Goal: Unclear: Browse casually

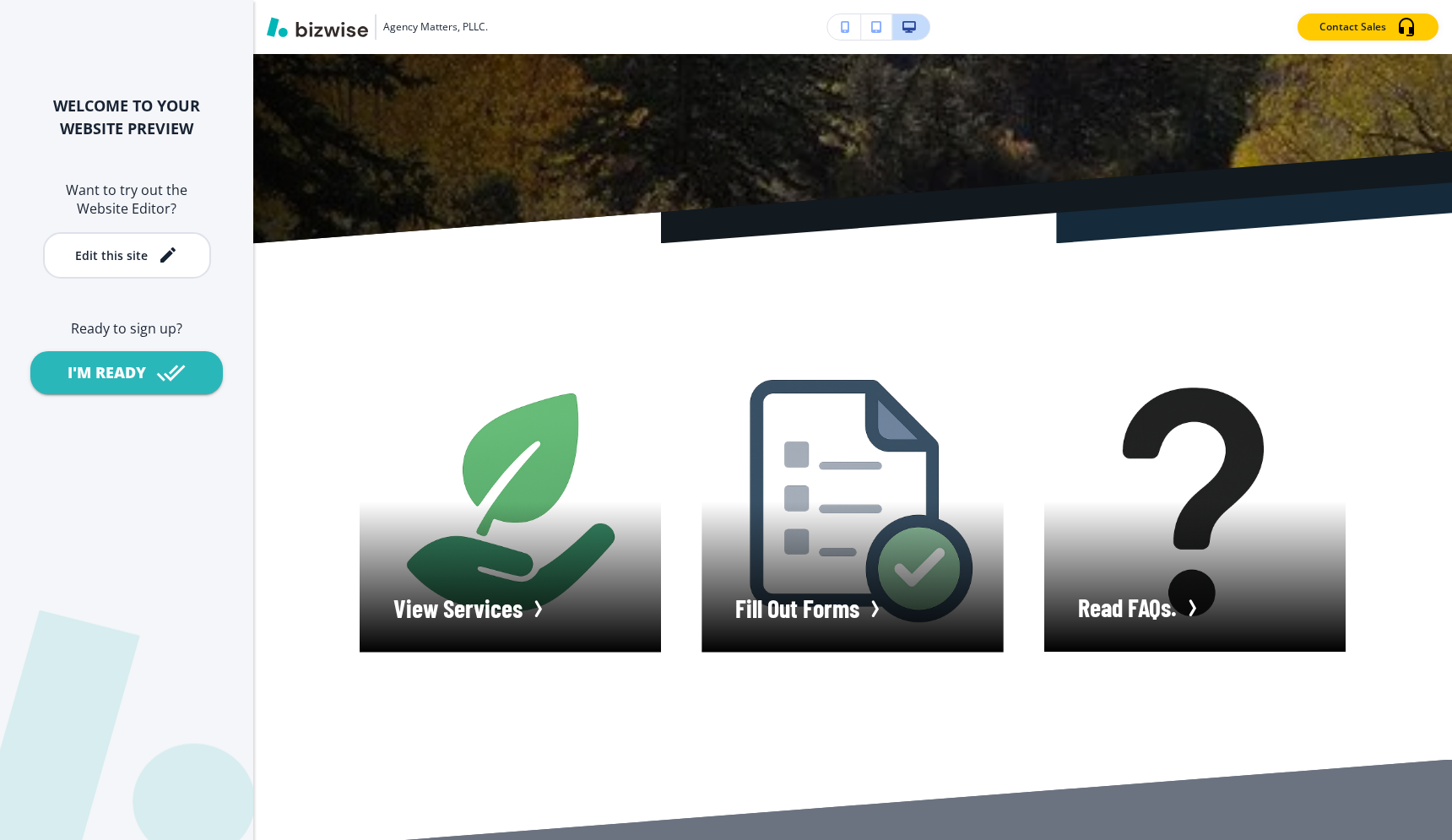
scroll to position [414, 0]
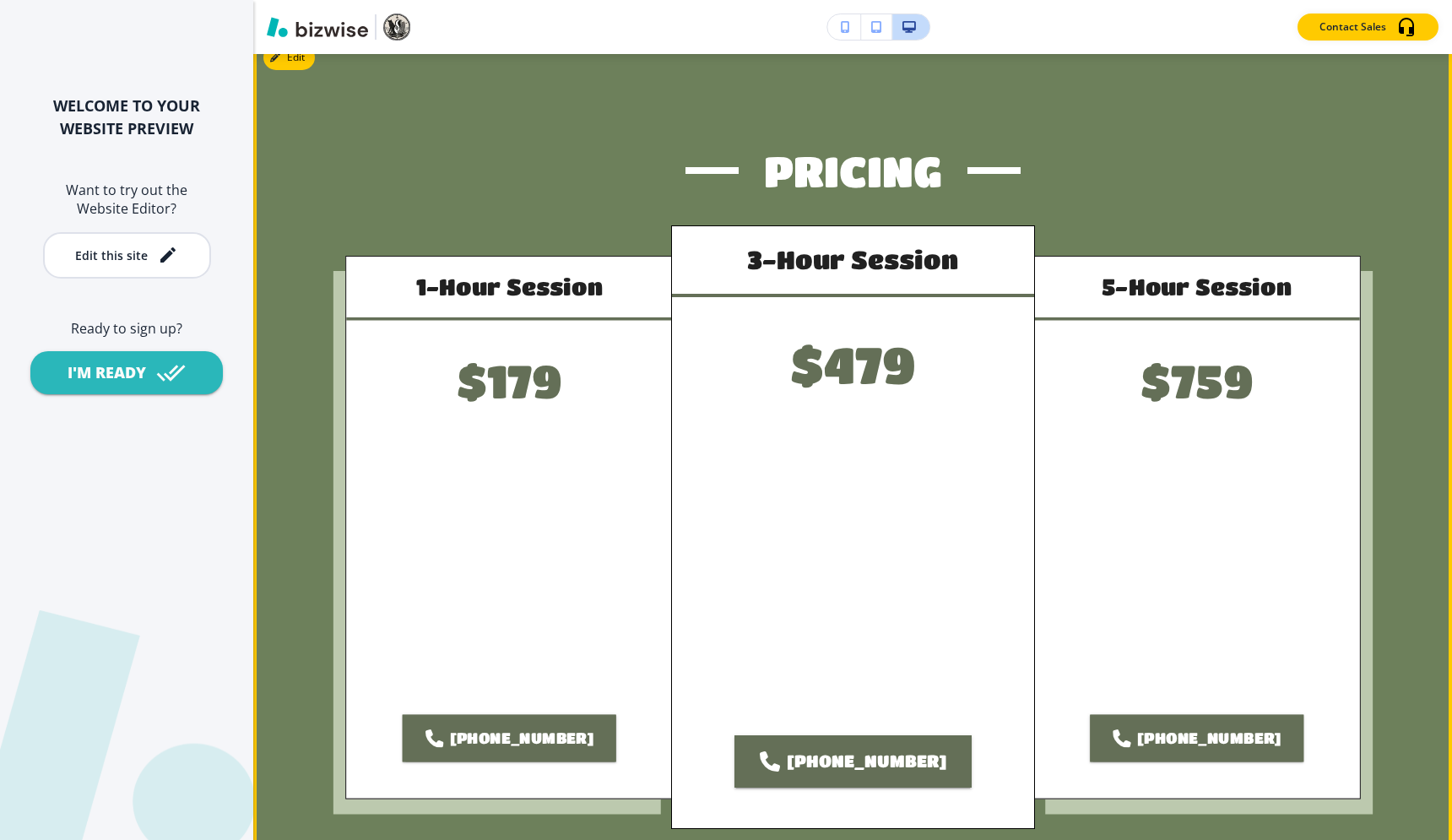
scroll to position [4859, 0]
